Goal: Information Seeking & Learning: Learn about a topic

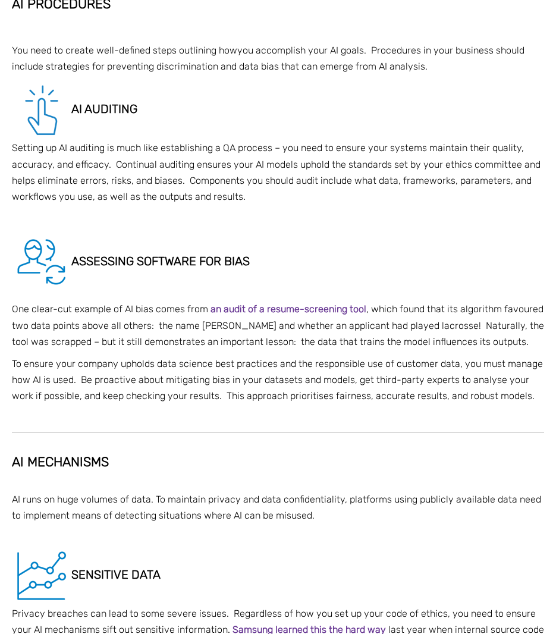
scroll to position [2021, 0]
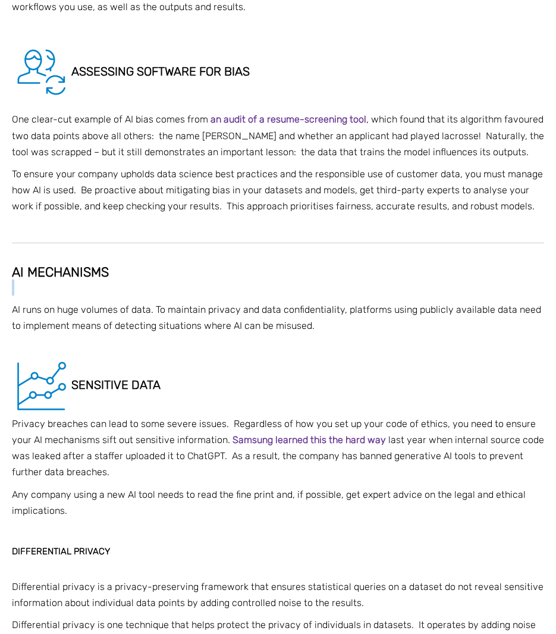
drag, startPoint x: 427, startPoint y: 277, endPoint x: 436, endPoint y: 281, distance: 9.1
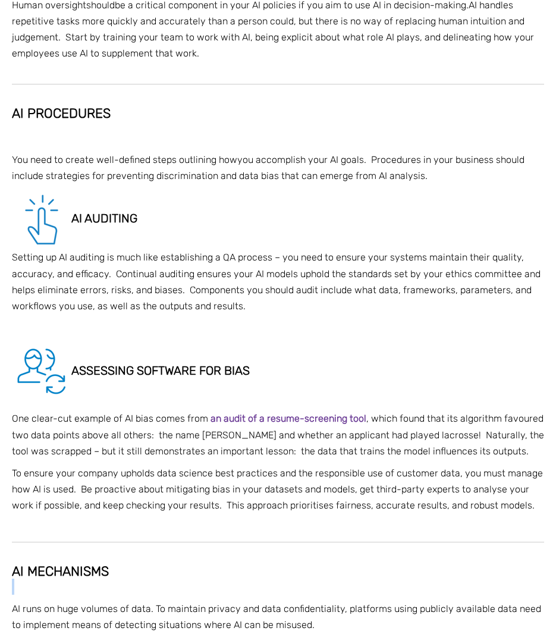
scroll to position [1724, 0]
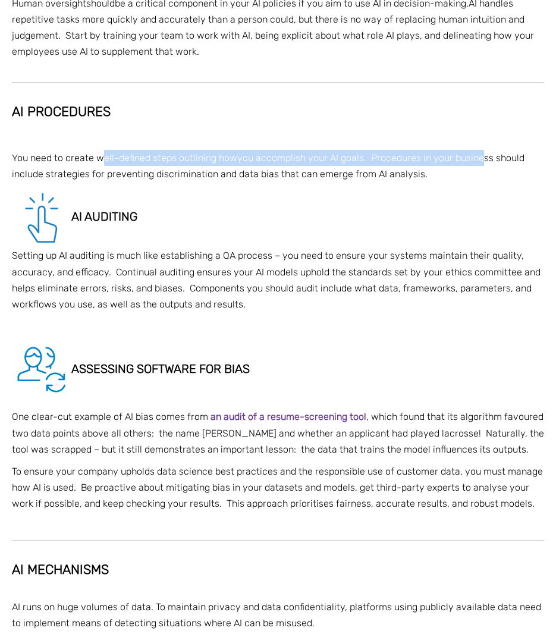
drag, startPoint x: 99, startPoint y: 156, endPoint x: 481, endPoint y: 166, distance: 382.3
click at [481, 166] on p "You need to create well-defined steps outlining how you accomplish your AI goal…" at bounding box center [278, 166] width 532 height 32
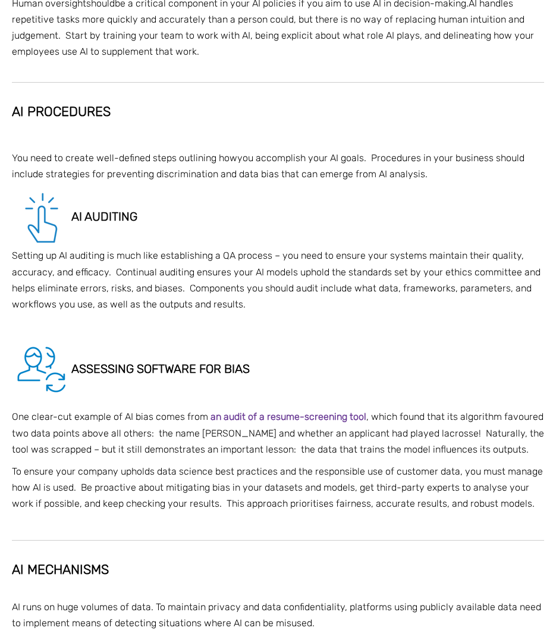
drag, startPoint x: 481, startPoint y: 166, endPoint x: 473, endPoint y: 199, distance: 34.5
click at [473, 199] on h5 "AI auditing" at bounding box center [278, 217] width 532 height 59
drag, startPoint x: 390, startPoint y: 160, endPoint x: 452, endPoint y: 164, distance: 61.9
click at [452, 164] on p "You need to create well-defined steps outlining how you accomplish your AI goal…" at bounding box center [278, 166] width 532 height 32
drag, startPoint x: 452, startPoint y: 164, endPoint x: 355, endPoint y: 215, distance: 109.5
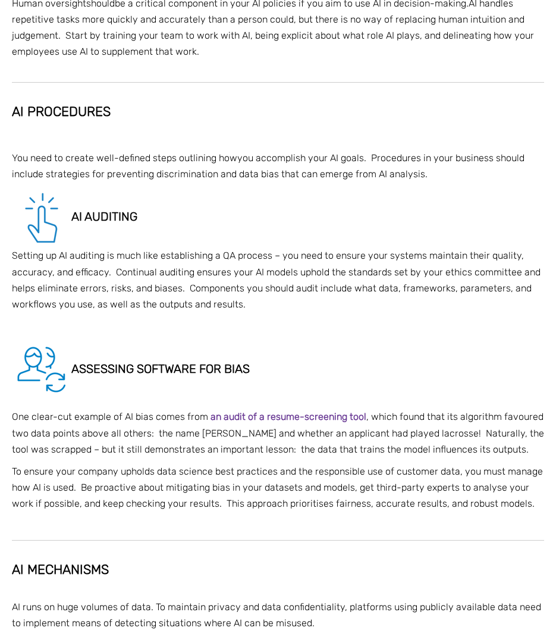
click at [403, 213] on h5 "AI auditing" at bounding box center [278, 217] width 532 height 59
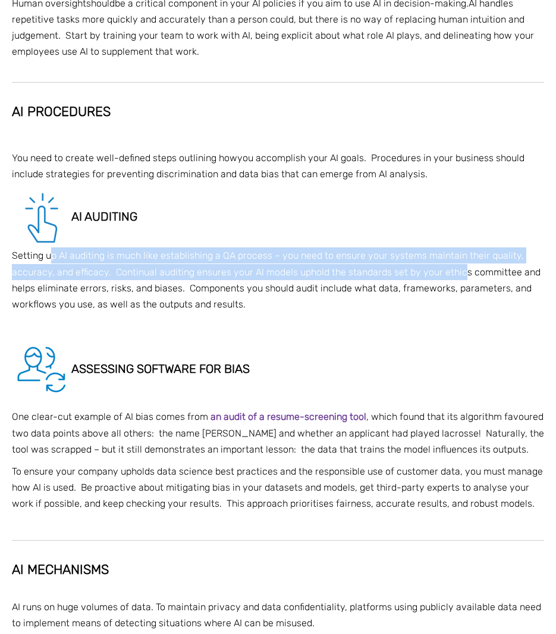
drag, startPoint x: 103, startPoint y: 254, endPoint x: 459, endPoint y: 266, distance: 356.2
click at [459, 266] on p "Setting up AI auditing is much like establishing a QA process – you need to ens…" at bounding box center [278, 279] width 532 height 65
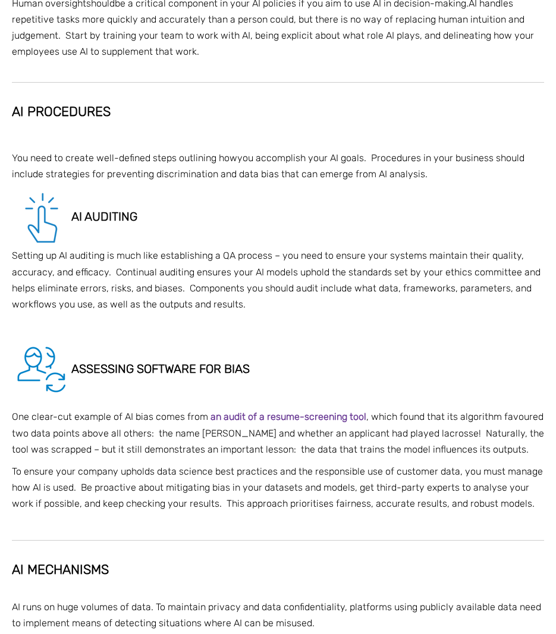
drag, startPoint x: 459, startPoint y: 266, endPoint x: 456, endPoint y: 305, distance: 38.8
click at [456, 305] on p "Setting up AI auditing is much like establishing a QA process – you need to ens…" at bounding box center [278, 279] width 532 height 65
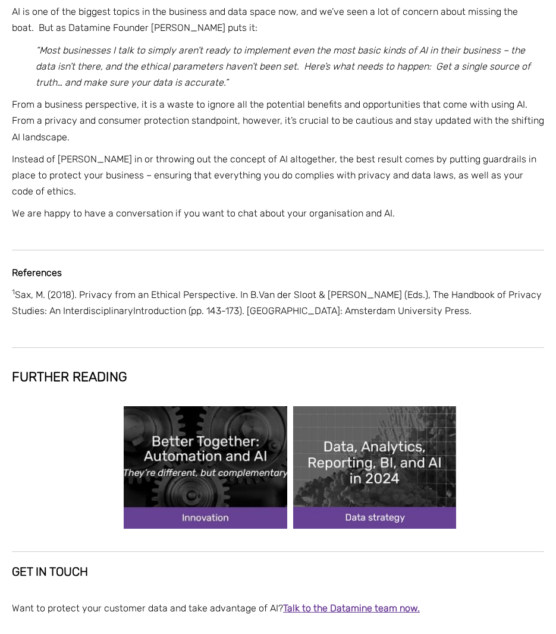
scroll to position [3091, 0]
